Goal: Transaction & Acquisition: Purchase product/service

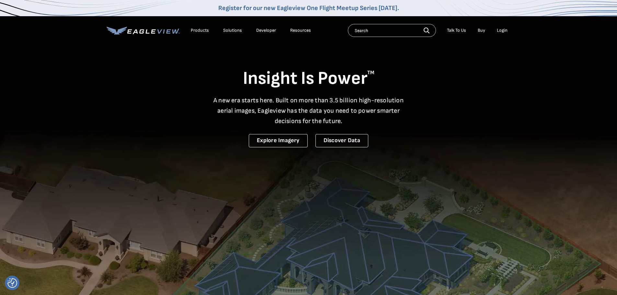
click at [506, 28] on div "Login" at bounding box center [502, 31] width 11 height 6
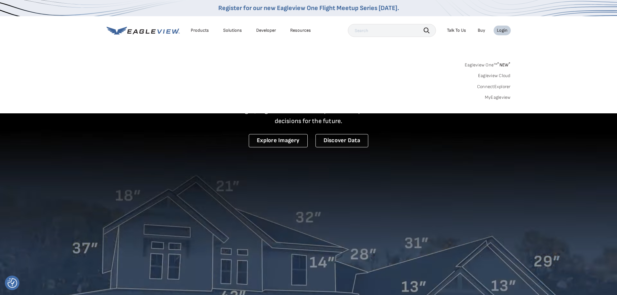
click at [502, 98] on link "MyEagleview" at bounding box center [498, 98] width 26 height 6
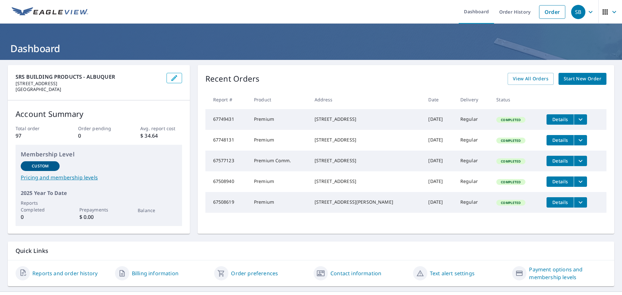
click at [597, 75] on link "Start New Order" at bounding box center [583, 79] width 48 height 12
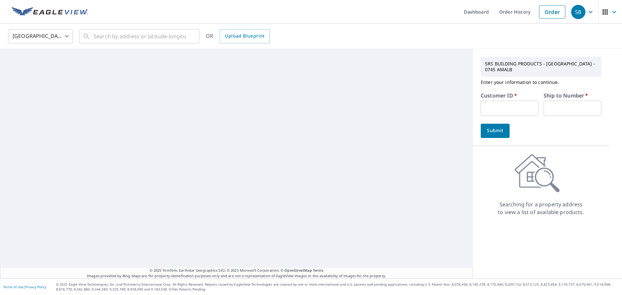
click at [567, 107] on input "text" at bounding box center [573, 108] width 58 height 15
type input "1"
click at [513, 111] on input "text" at bounding box center [510, 108] width 58 height 15
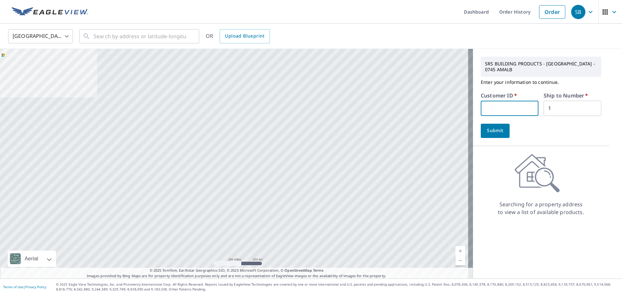
type input "S058353"
click at [152, 25] on div "United States [GEOGRAPHIC_DATA] ​ ​ OR Upload Blueprint" at bounding box center [311, 36] width 622 height 25
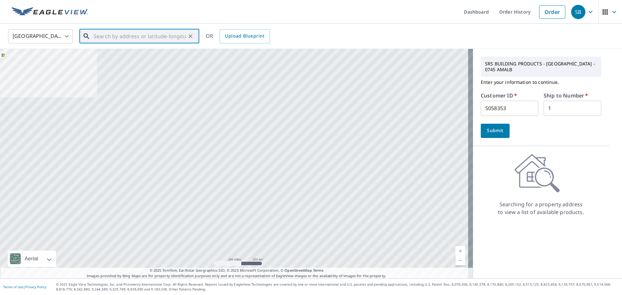
click at [158, 37] on input "text" at bounding box center [140, 36] width 92 height 18
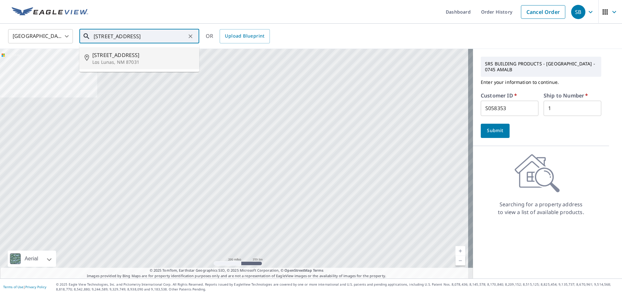
click at [156, 56] on span "[STREET_ADDRESS]" at bounding box center [143, 55] width 102 height 8
type input "[STREET_ADDRESS]"
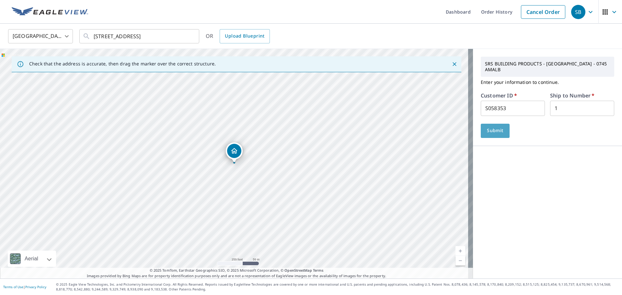
click at [495, 133] on span "Submit" at bounding box center [495, 131] width 18 height 8
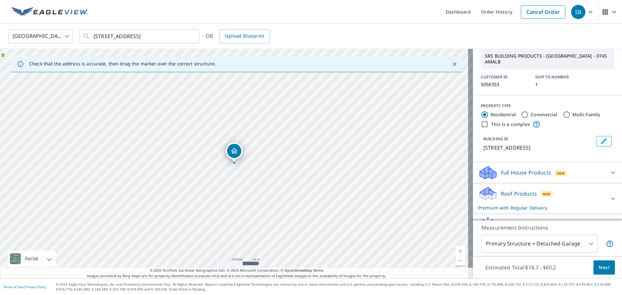
scroll to position [62, 0]
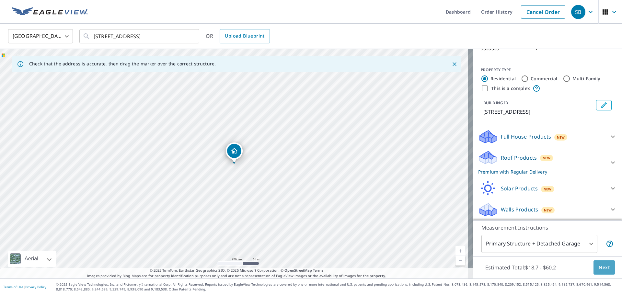
click at [602, 263] on button "Next" at bounding box center [604, 268] width 21 height 15
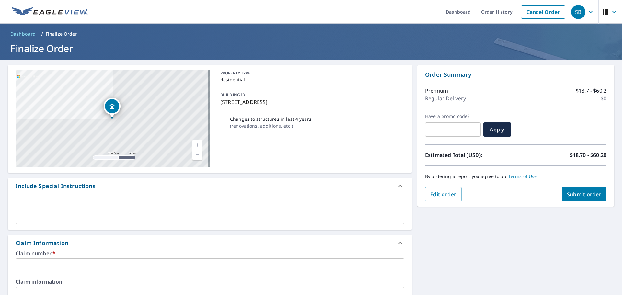
drag, startPoint x: 323, startPoint y: 102, endPoint x: 217, endPoint y: 103, distance: 105.7
click at [218, 103] on div "BUILDING ID [STREET_ADDRESS]" at bounding box center [311, 98] width 187 height 20
checkbox input "true"
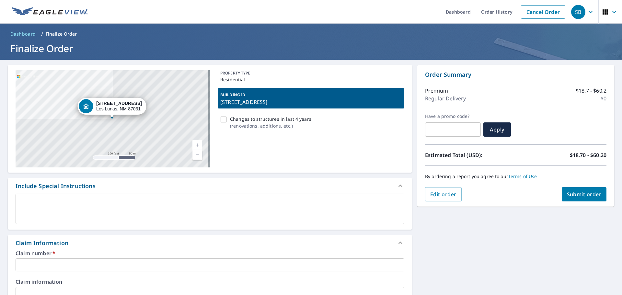
copy p "[STREET_ADDRESS]"
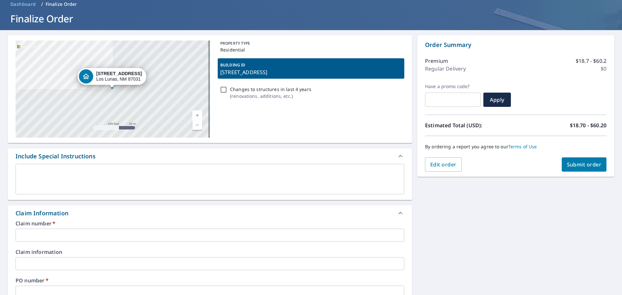
scroll to position [65, 0]
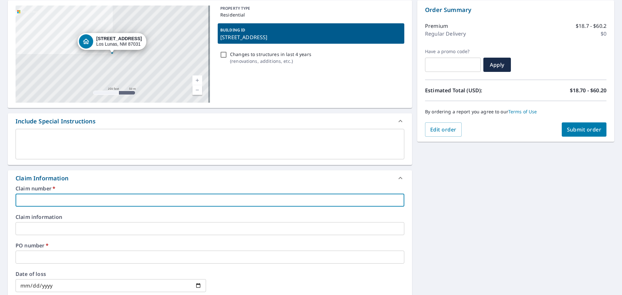
click at [65, 205] on input "text" at bounding box center [210, 200] width 389 height 13
paste input "[STREET_ADDRESS]"
type input "[STREET_ADDRESS]"
checkbox input "true"
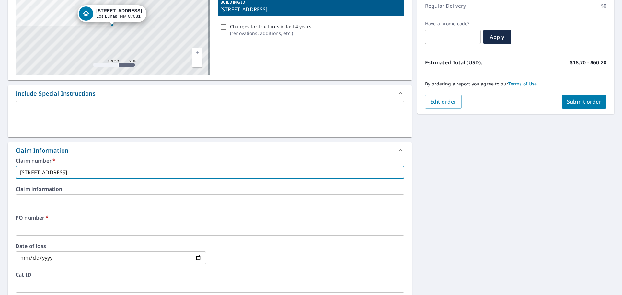
scroll to position [130, 0]
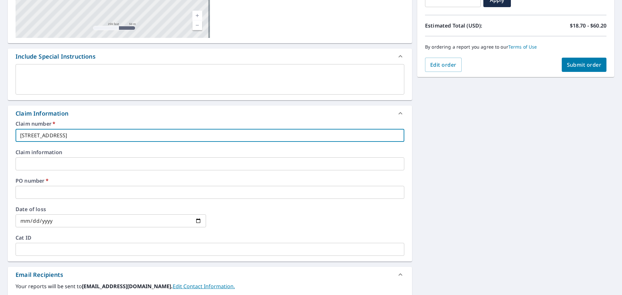
type input "[STREET_ADDRESS]"
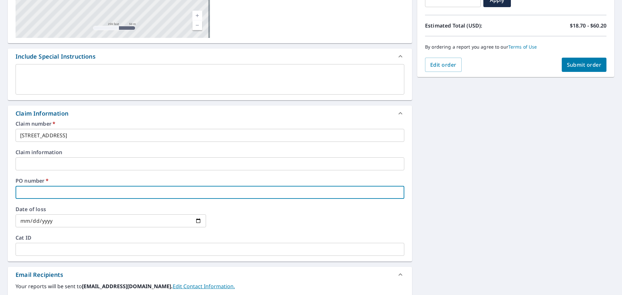
click at [60, 192] on input "text" at bounding box center [210, 192] width 389 height 13
paste input "[STREET_ADDRESS]"
type input "[STREET_ADDRESS]"
checkbox input "true"
type input "[STREET_ADDRESS]"
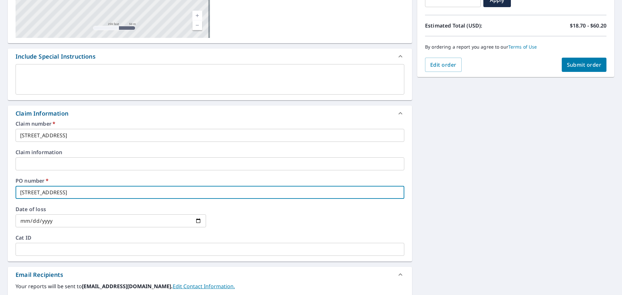
click at [584, 67] on span "Submit order" at bounding box center [584, 64] width 35 height 7
checkbox input "true"
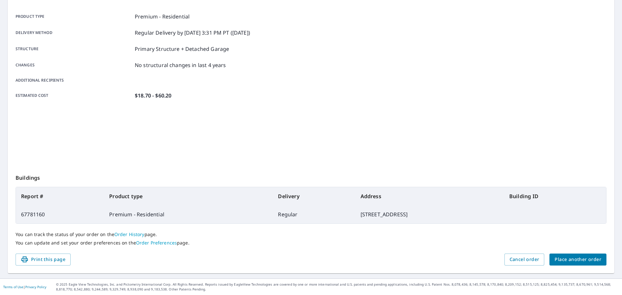
scroll to position [86, 0]
